Goal: Task Accomplishment & Management: Complete application form

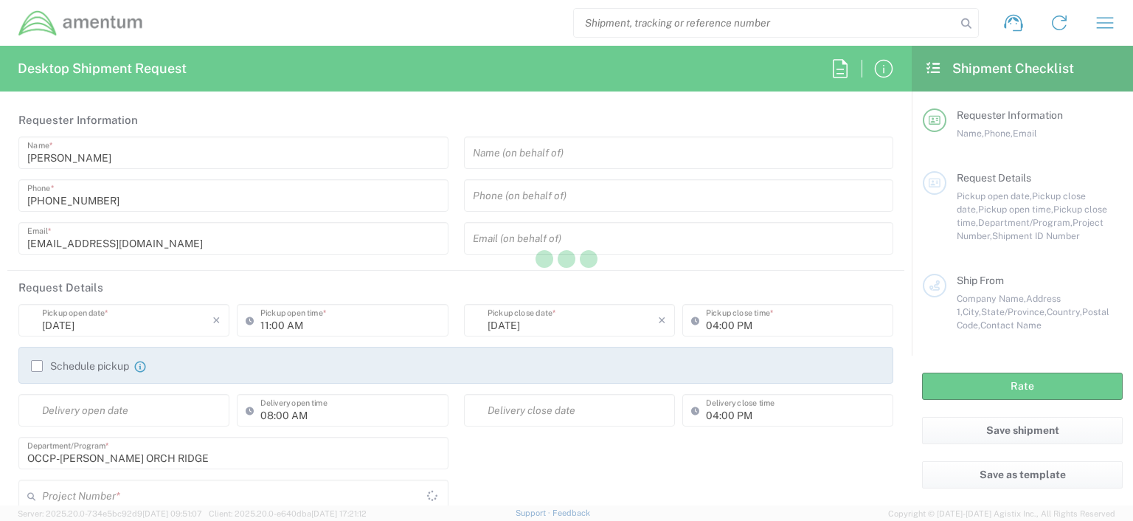
type input "United States"
type input "OCCP.100054.00000"
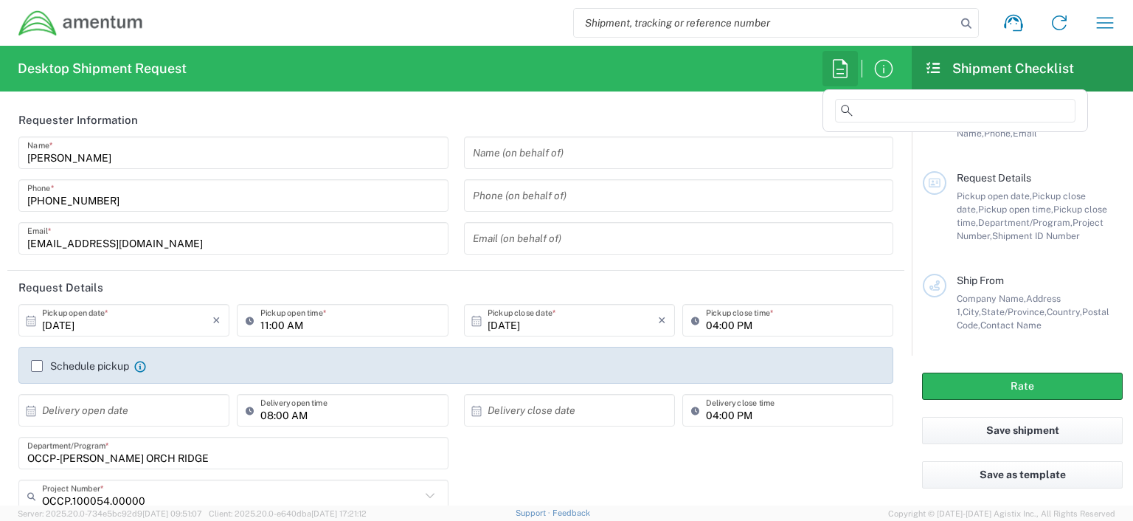
click at [840, 69] on icon "button" at bounding box center [840, 68] width 15 height 18
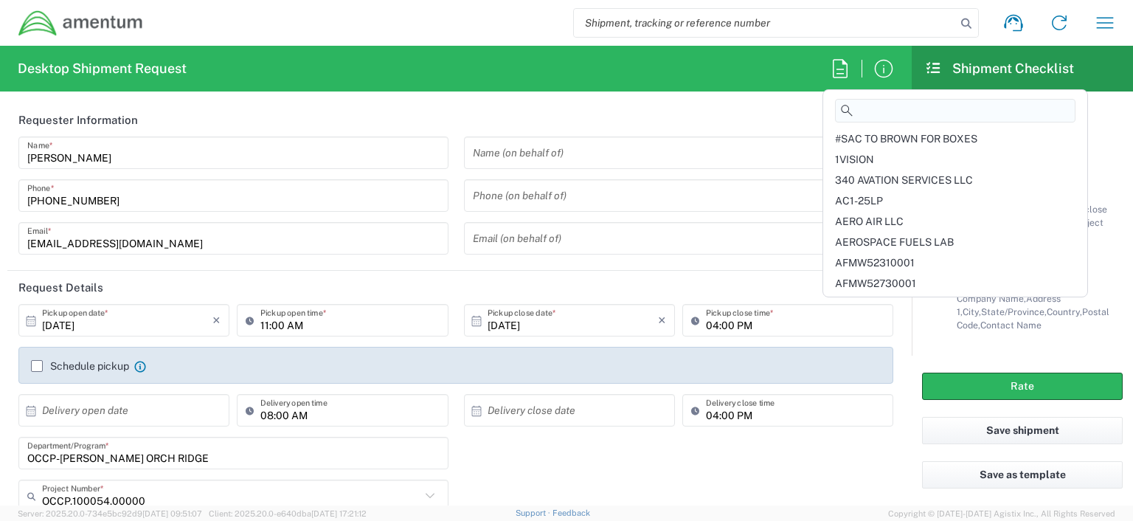
click at [857, 109] on input at bounding box center [955, 111] width 241 height 24
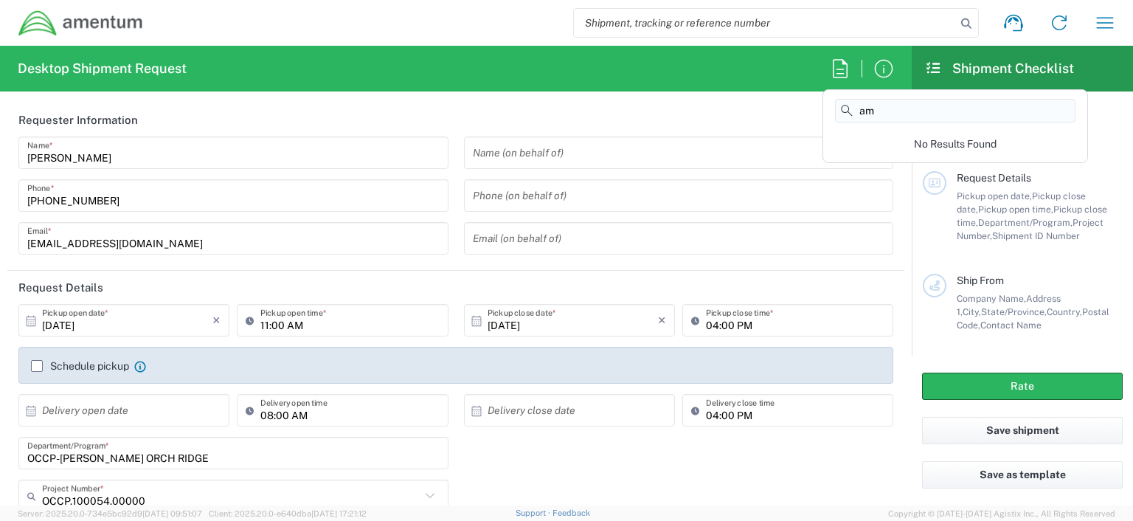
type input "a"
click at [856, 109] on input "mx" at bounding box center [955, 111] width 241 height 24
click at [879, 113] on input "amx" at bounding box center [955, 111] width 241 height 24
type input "a"
click at [888, 111] on input "AMX" at bounding box center [955, 111] width 241 height 24
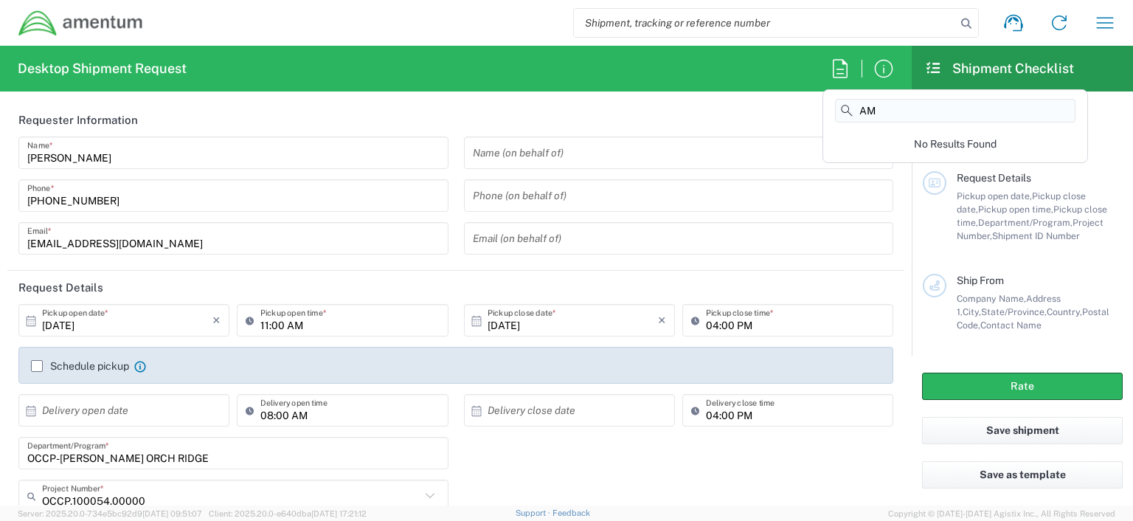
type input "A"
click at [902, 108] on input "workers" at bounding box center [955, 111] width 241 height 24
type input "w"
type input "M"
type input "C"
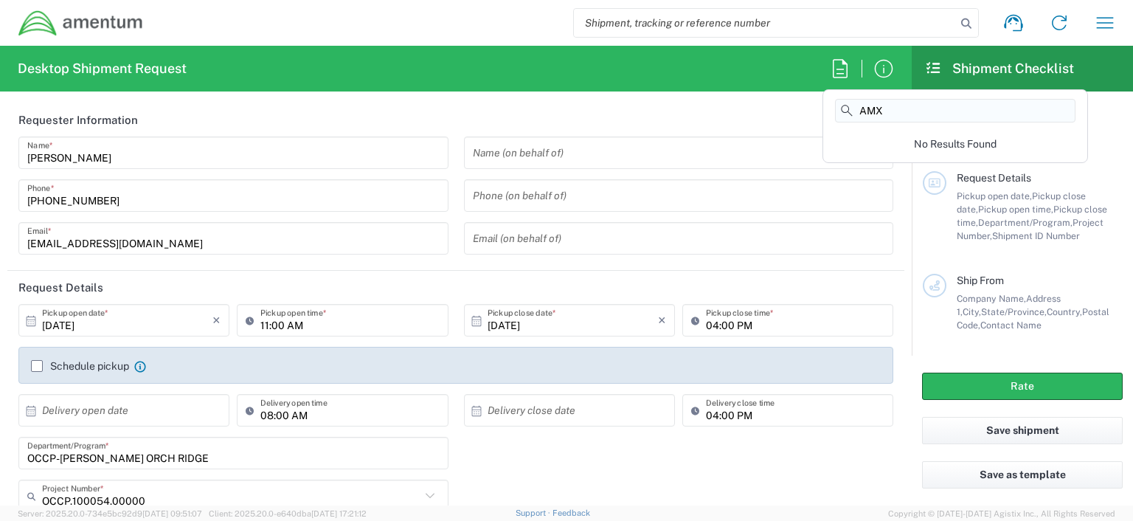
click at [876, 108] on input "AMX" at bounding box center [955, 111] width 241 height 24
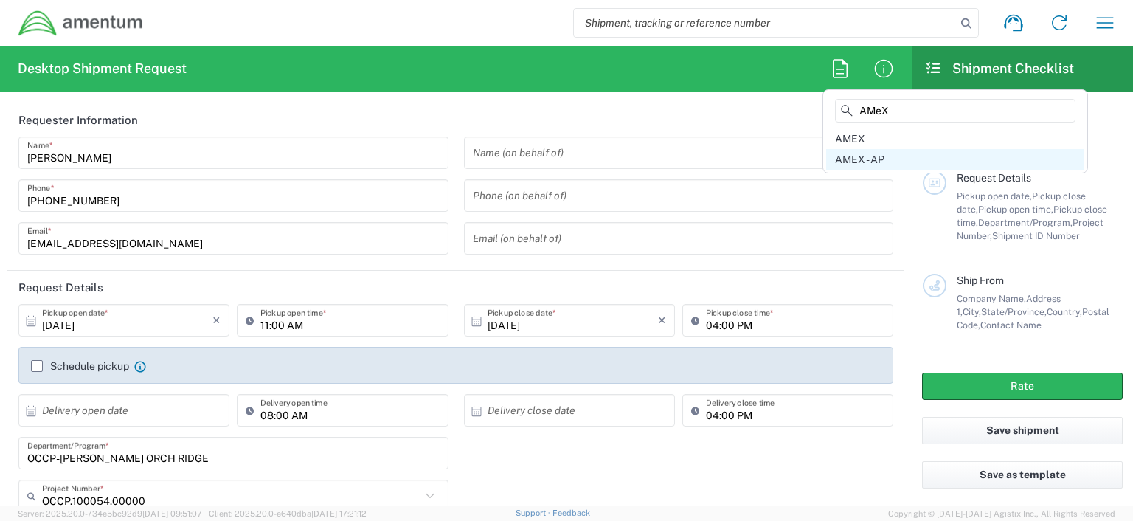
type input "AMeX"
click at [873, 160] on span "AMEX - AP" at bounding box center [859, 159] width 49 height 12
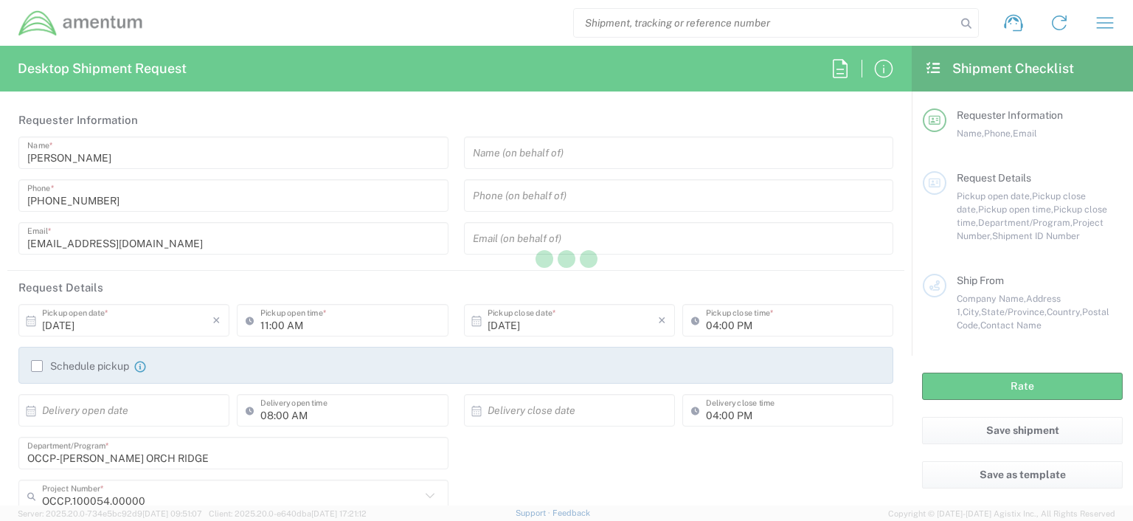
type input "VERONA BROWN"
type input "3019443100"
type input "03:06 PM"
type input "accounts payable"
type input "Regular"
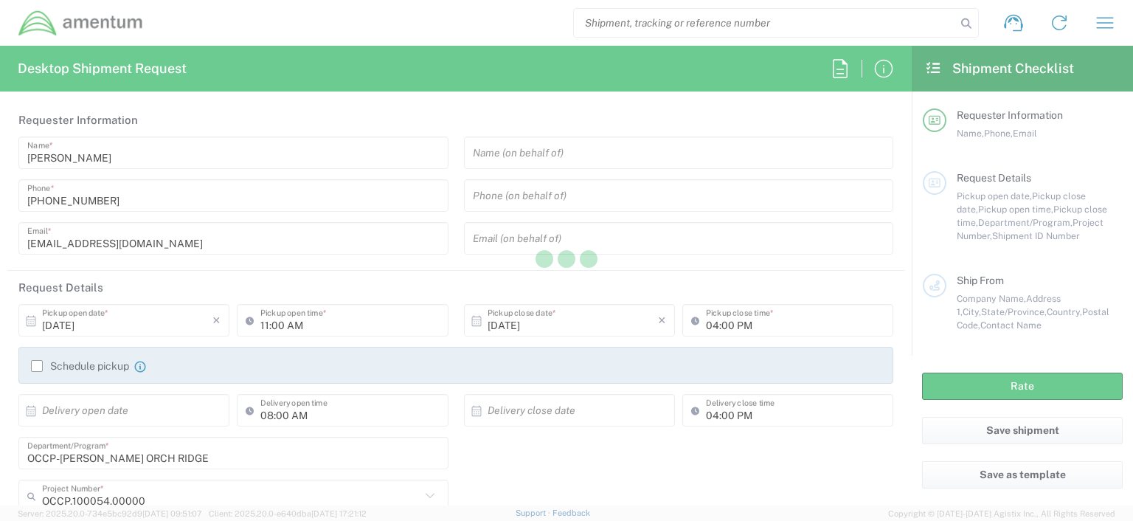
type textarea "verona.brown@amentum.com"
type input "Amentum"
type input "20501 Seneca Meadows Pkwy"
type input "Ste 200"
type input "Germantown"
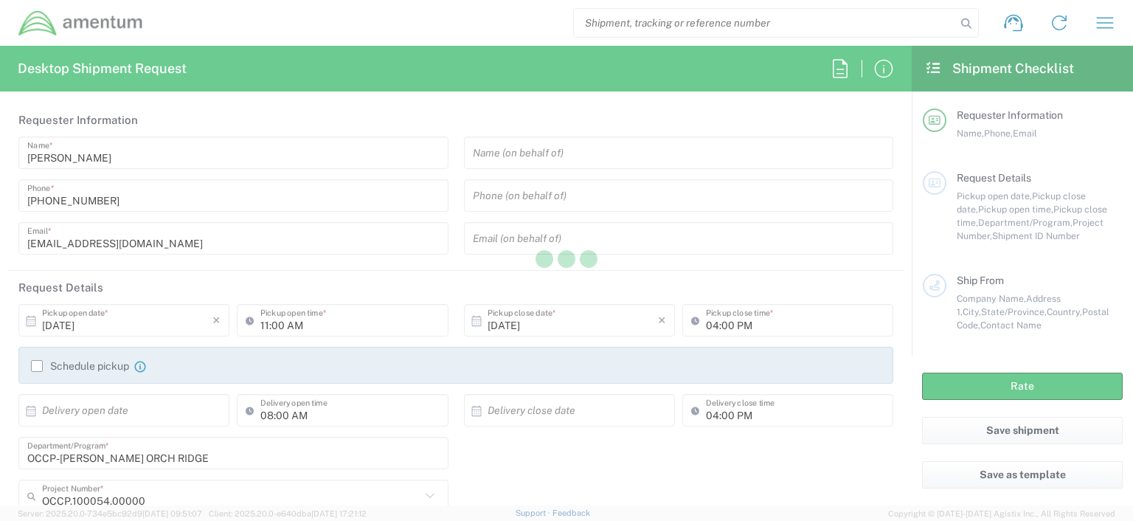
type input "Maryland"
type input "20876"
type input "Verona Brown"
type input "3019443100"
type input "American Express"
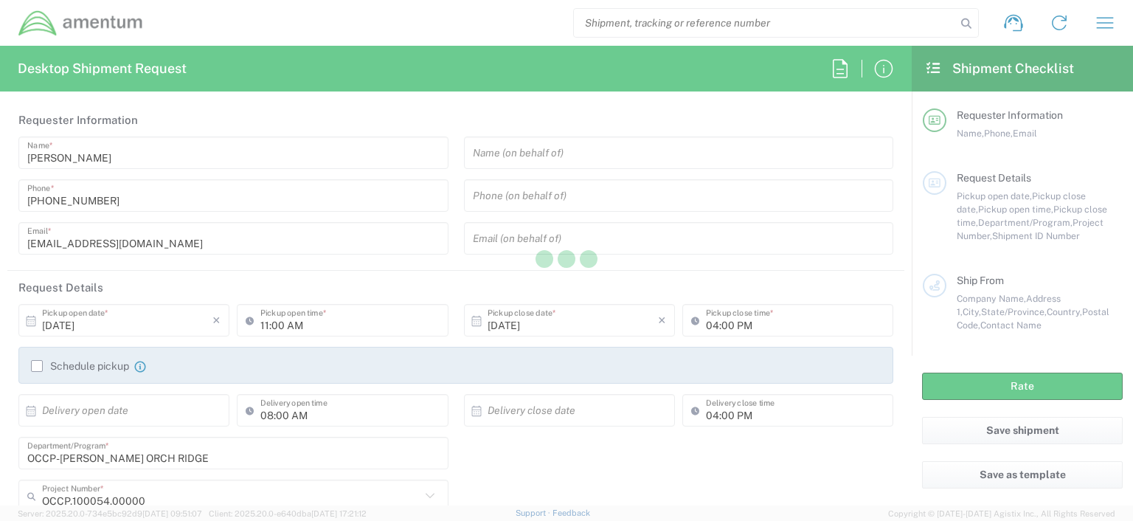
type input "20500 BELSHAW AVENUE"
type input "CARSON"
type input "California"
type input "90746"
type input "Express Mail Remittance Processing"
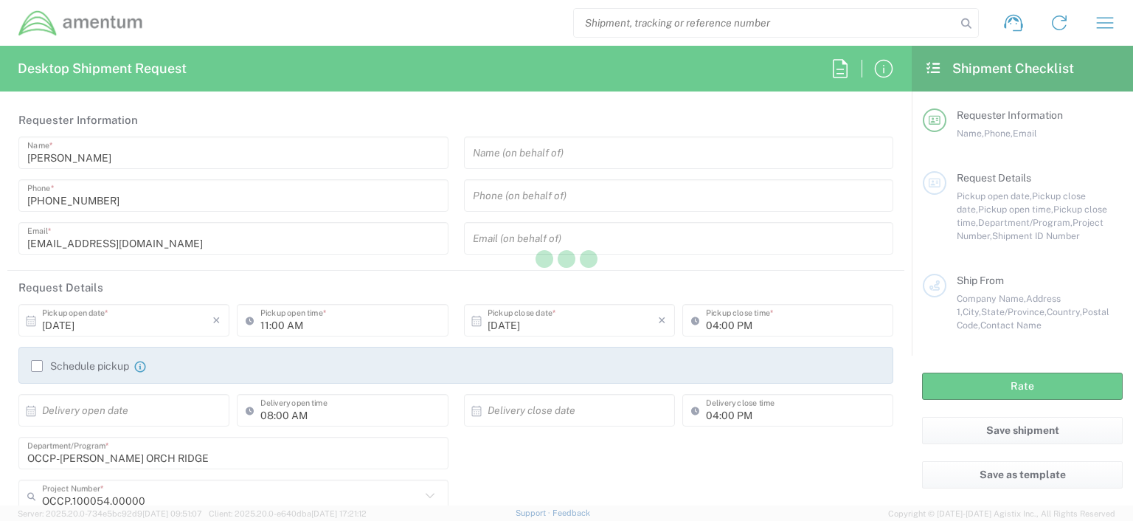
type input "3019443152"
type input "Sender/Shipper"
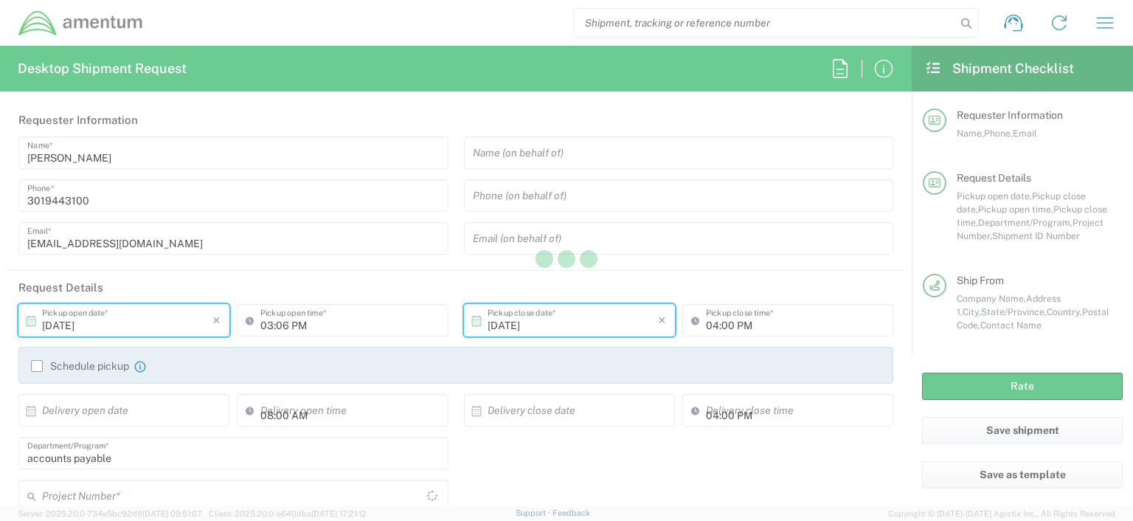
type input "OVHD.100316.CL000"
type input "Envelope"
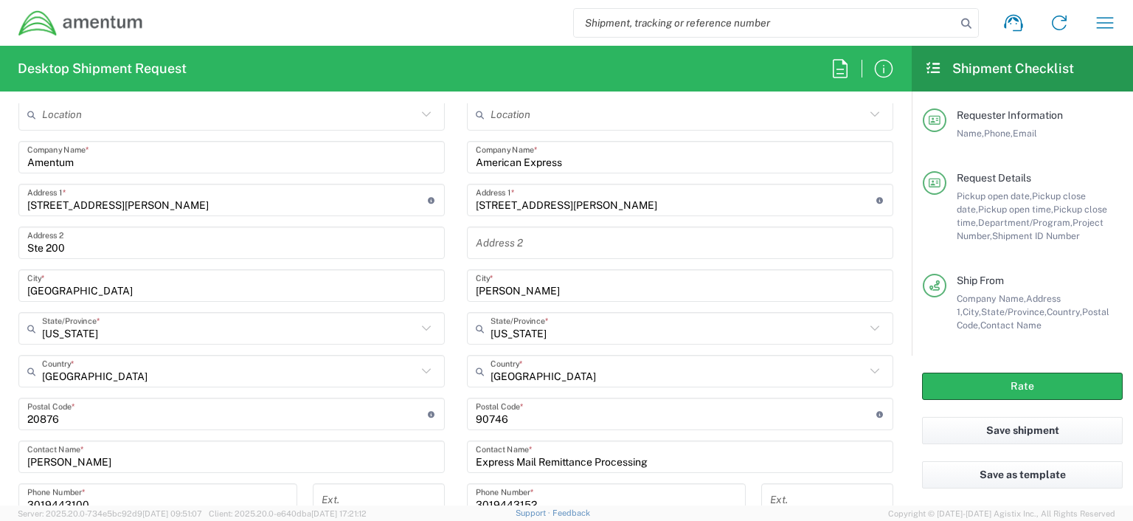
scroll to position [696, 0]
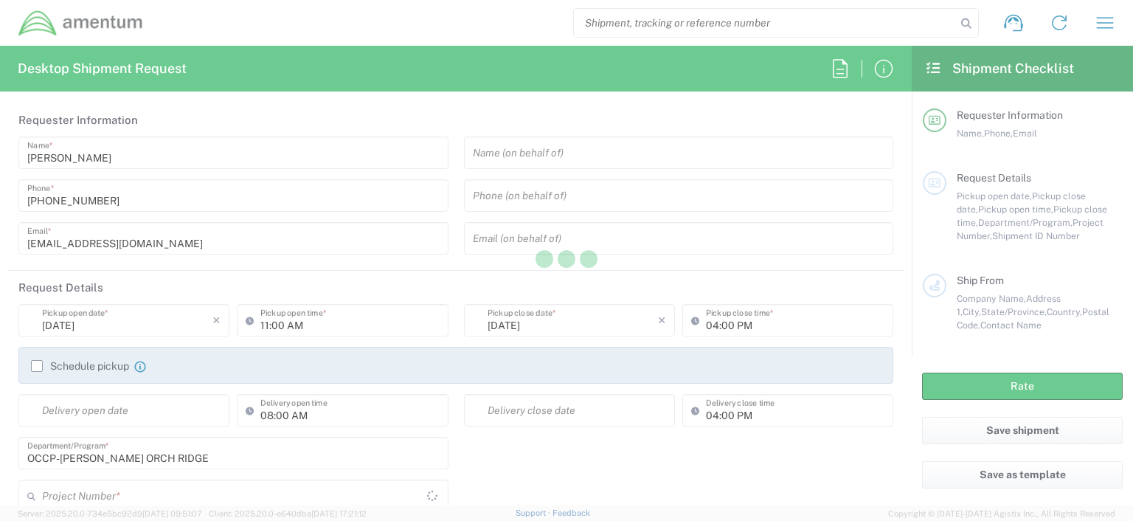
type input "United States"
type input "OCCP.100054.00000"
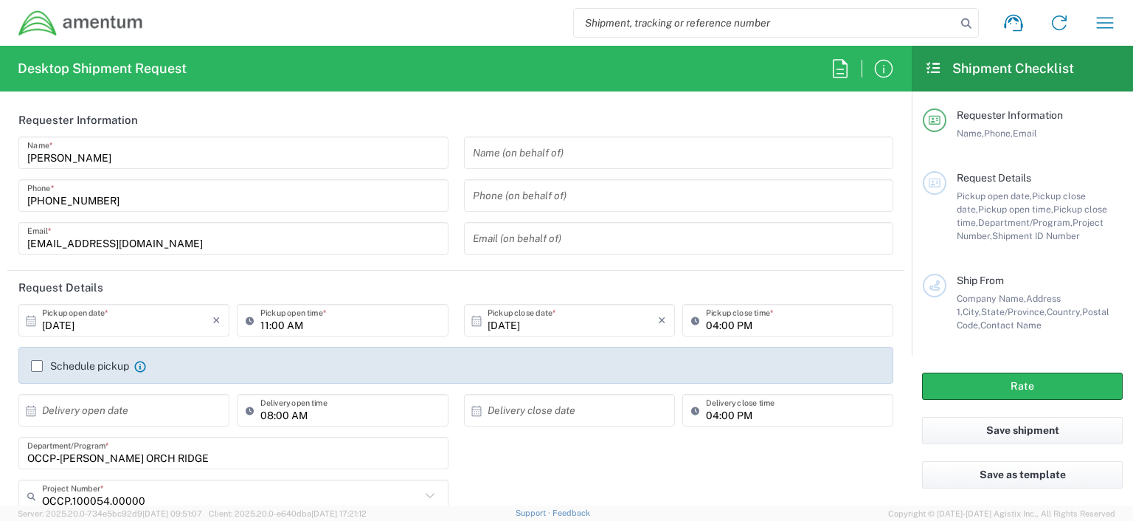
click at [530, 472] on div "OCCP-CLOPPER ORCH RIDGE Department/Program *" at bounding box center [456, 458] width 890 height 43
